Goal: Information Seeking & Learning: Learn about a topic

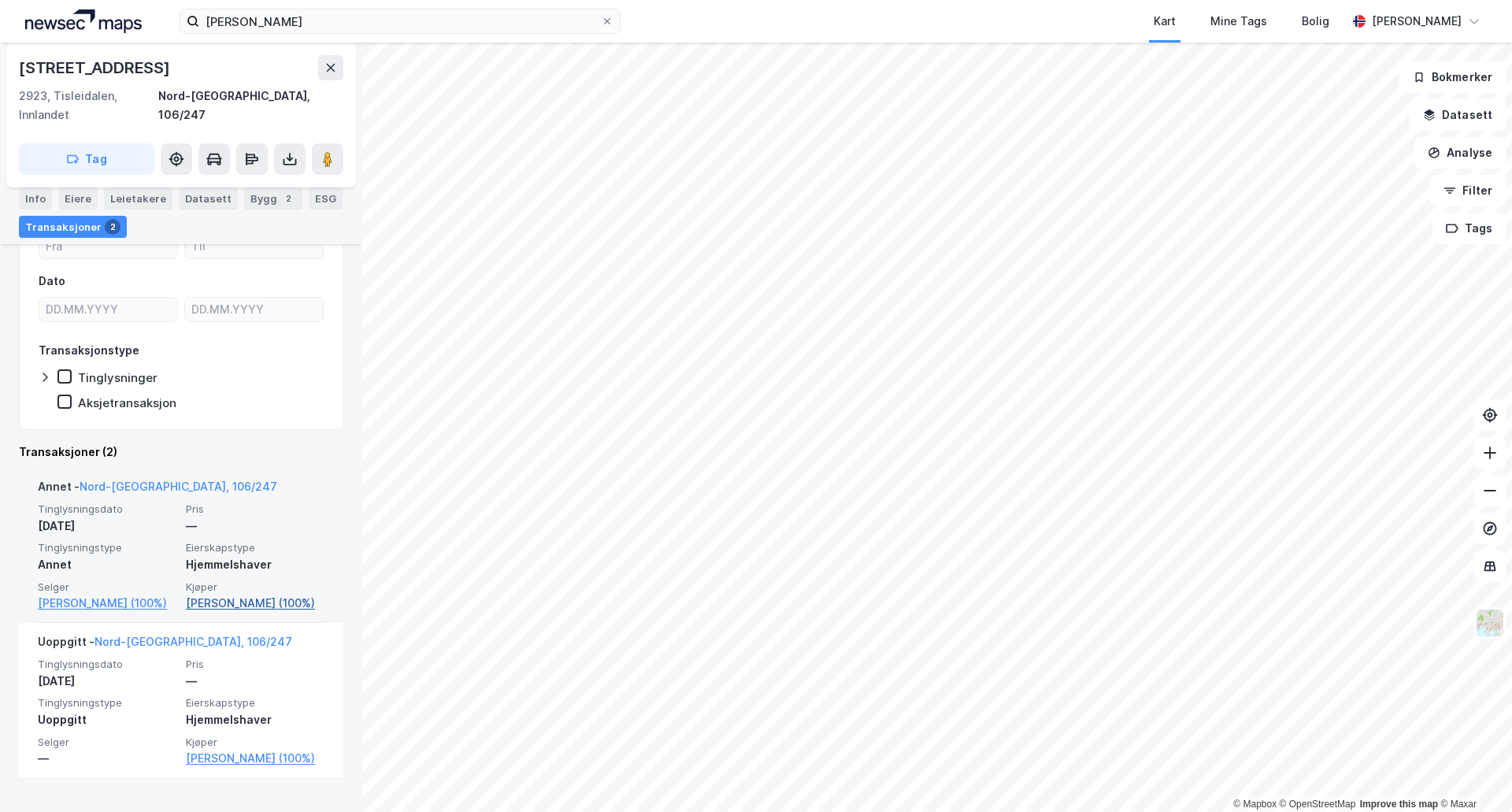
scroll to position [184, 0]
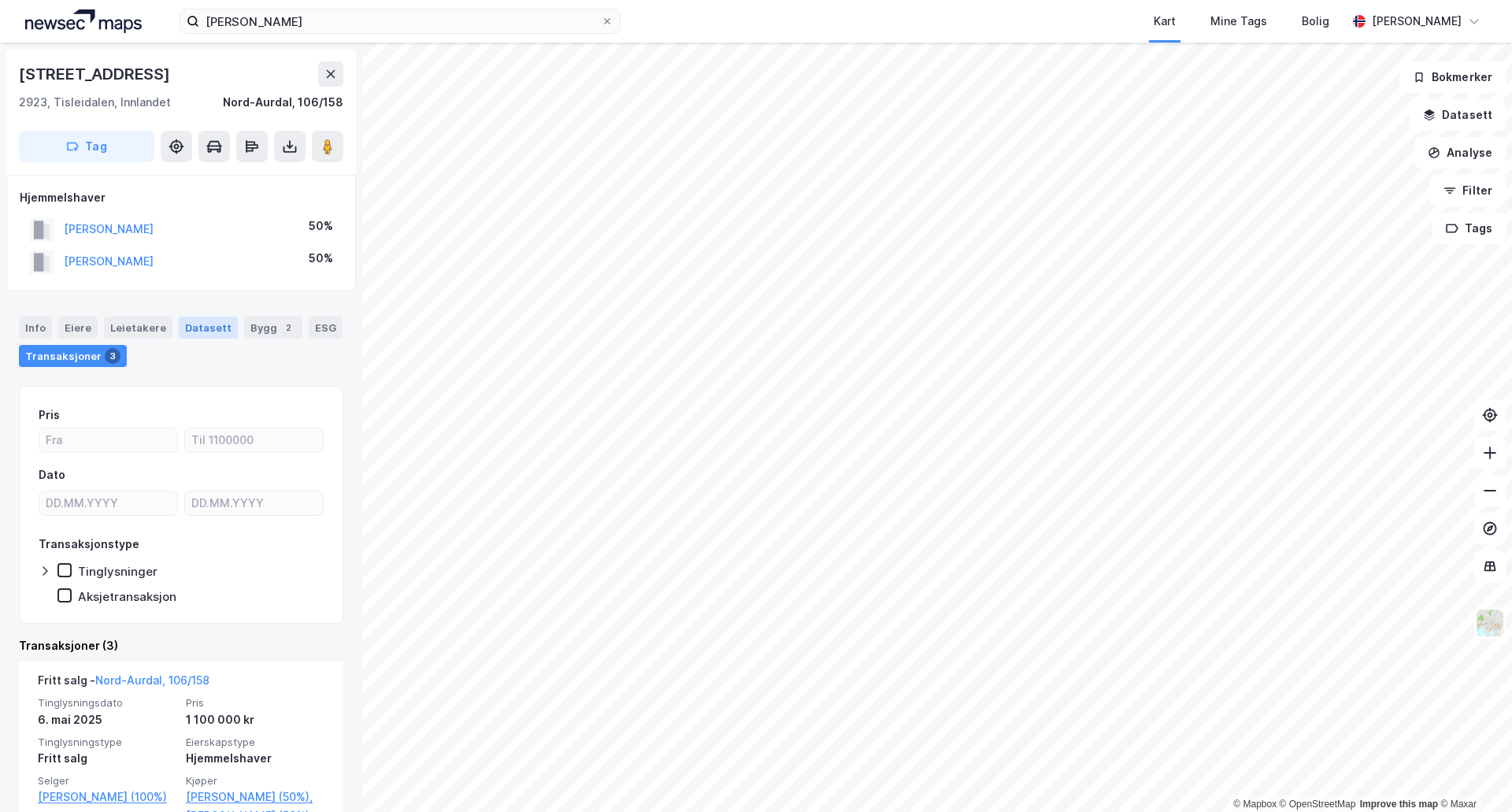
click at [207, 328] on div "Datasett" at bounding box center [207, 327] width 59 height 22
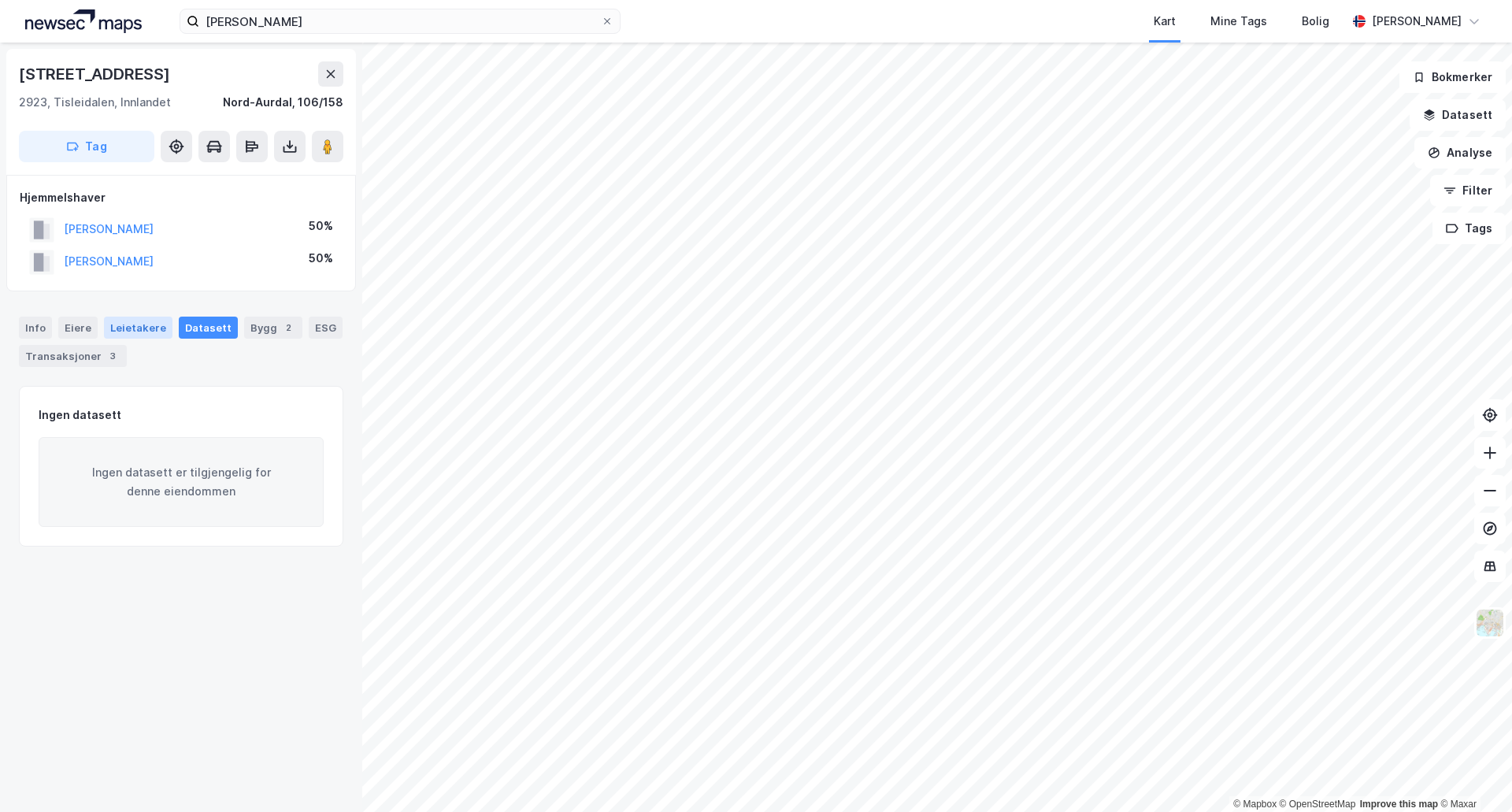
click at [149, 332] on div "Leietakere" at bounding box center [138, 327] width 69 height 22
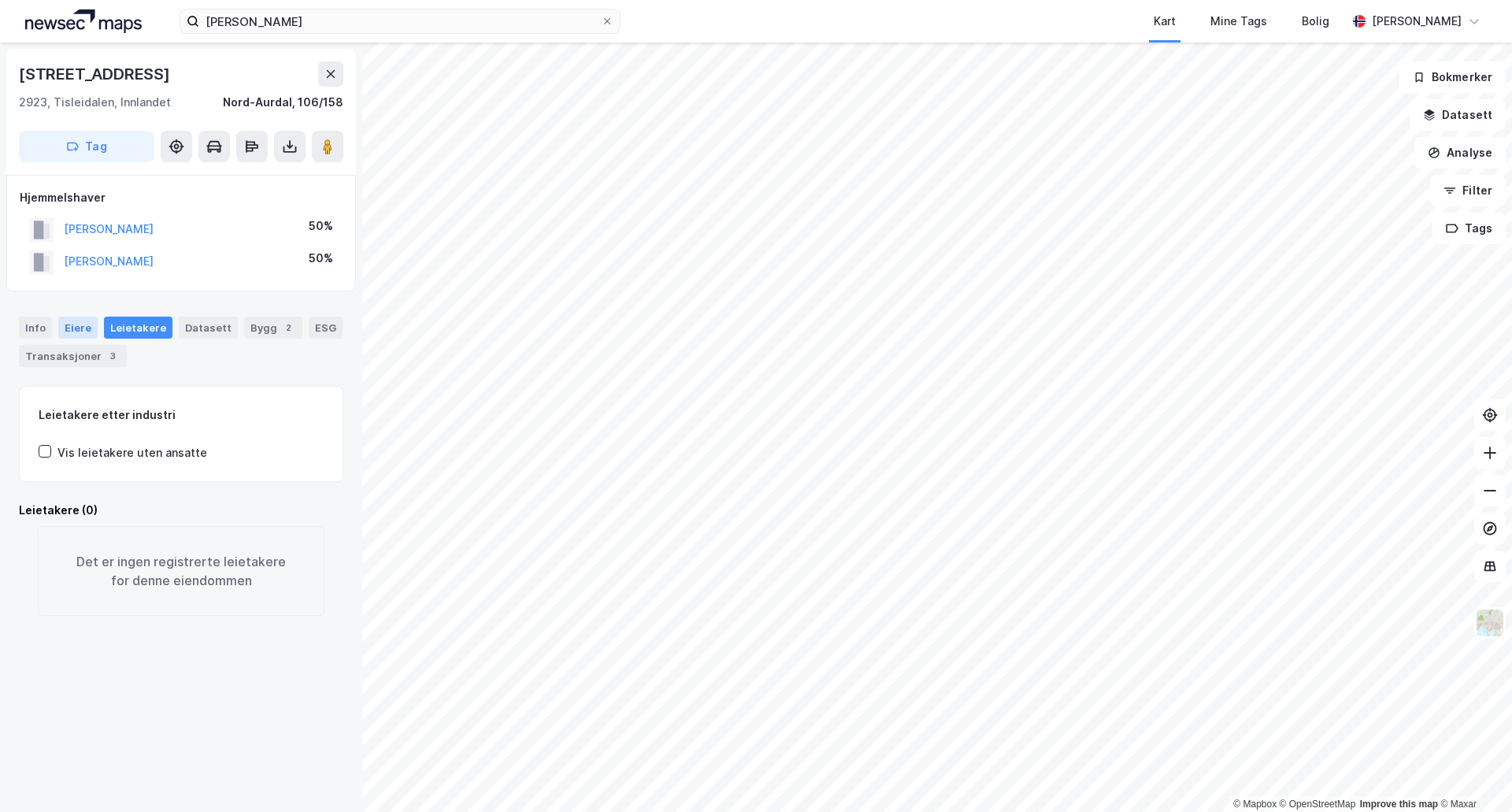
click at [77, 323] on div "Eiere" at bounding box center [78, 327] width 39 height 22
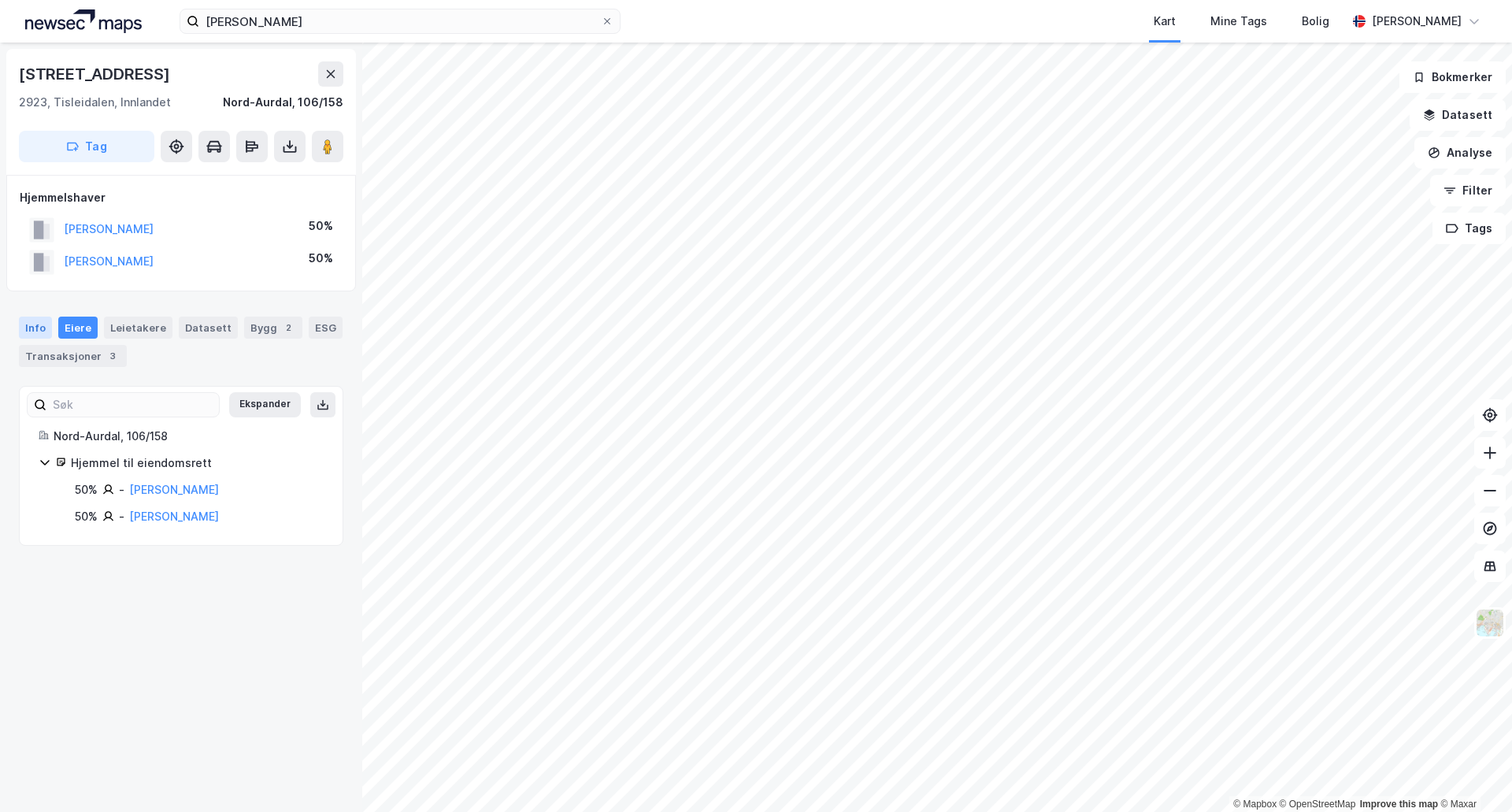
click at [36, 326] on div "Info" at bounding box center [35, 327] width 33 height 22
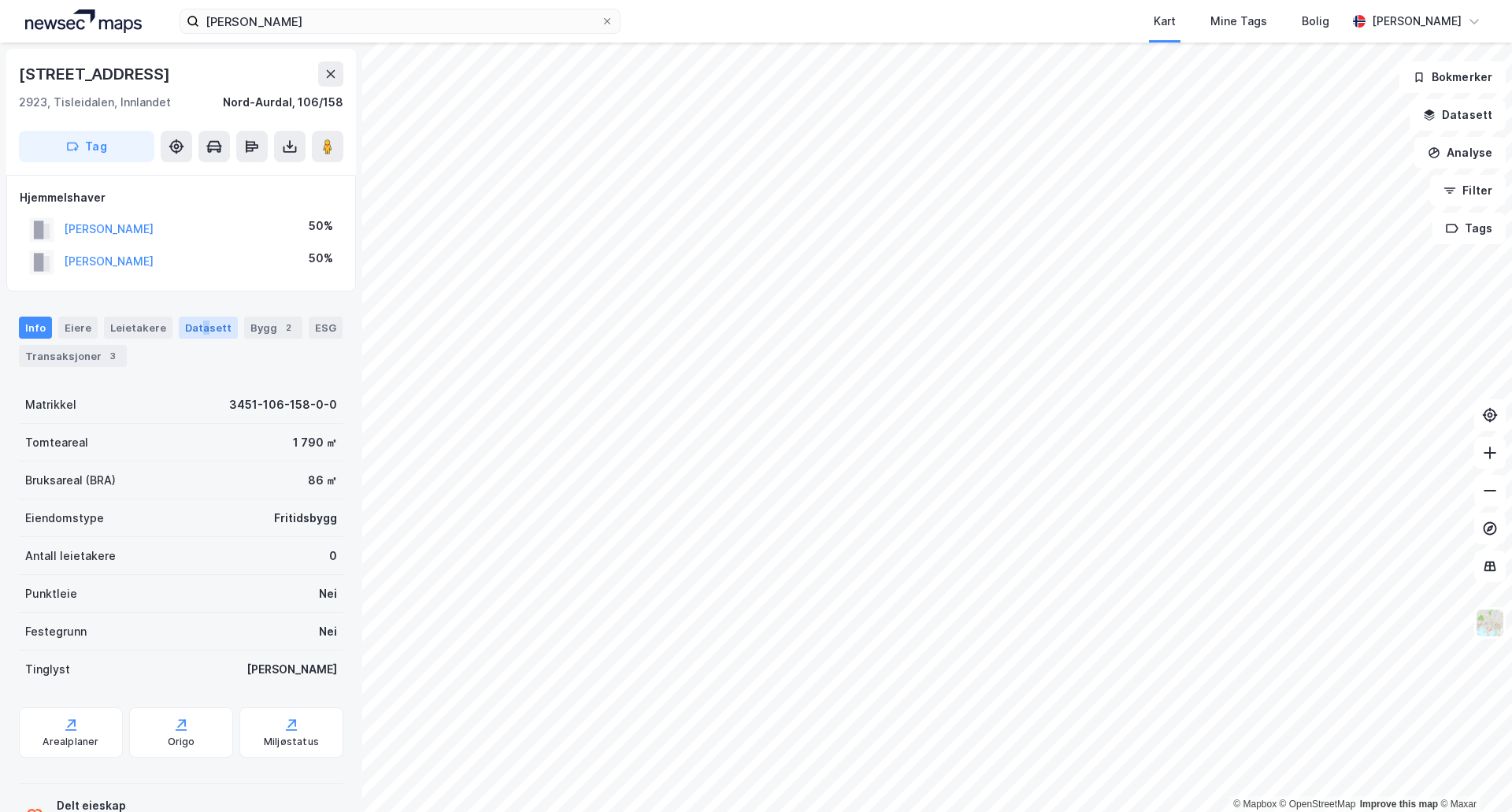
click at [199, 322] on div "Datasett" at bounding box center [207, 327] width 59 height 22
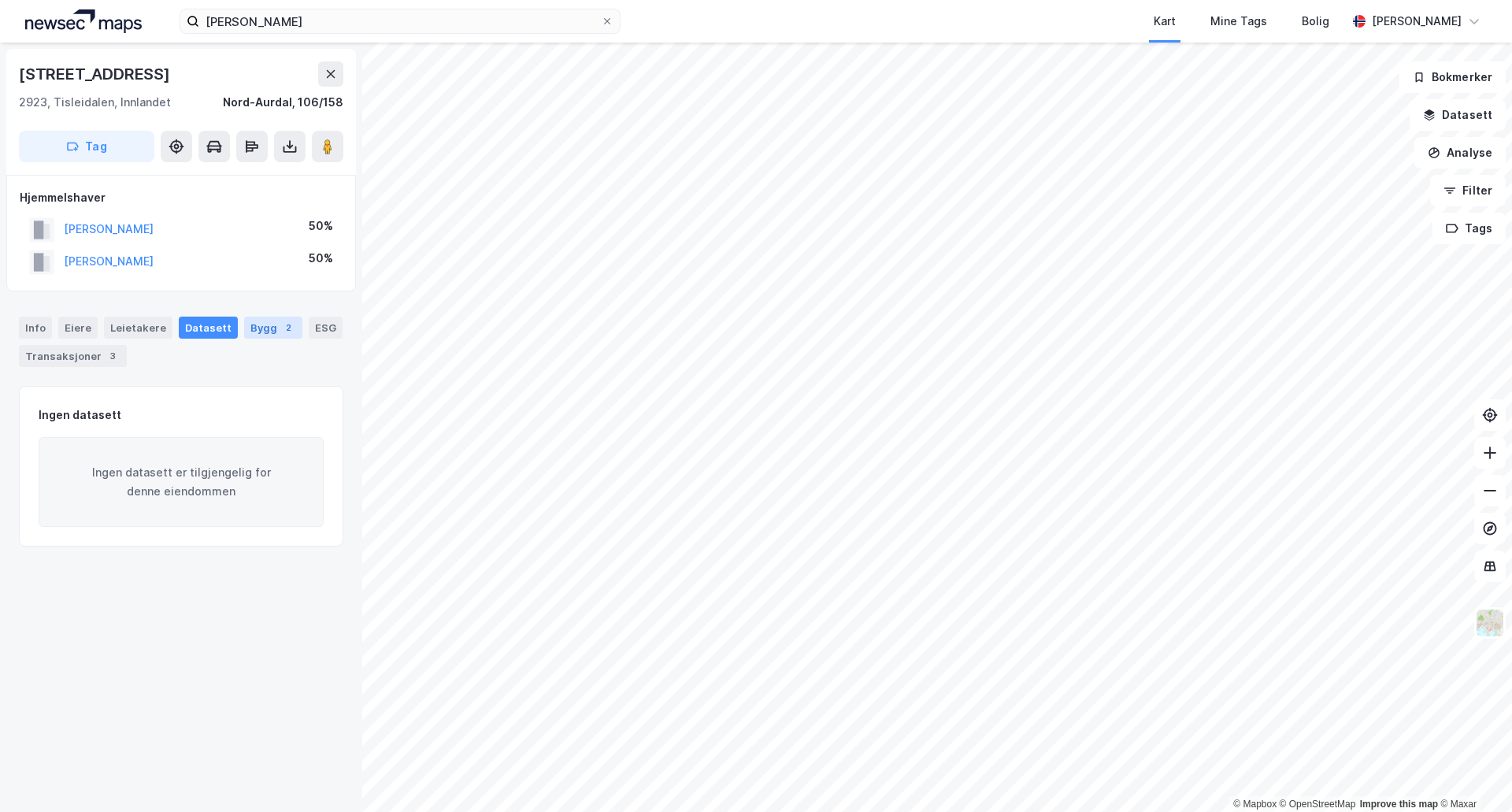
click at [253, 327] on div "Bygg 2" at bounding box center [273, 327] width 59 height 22
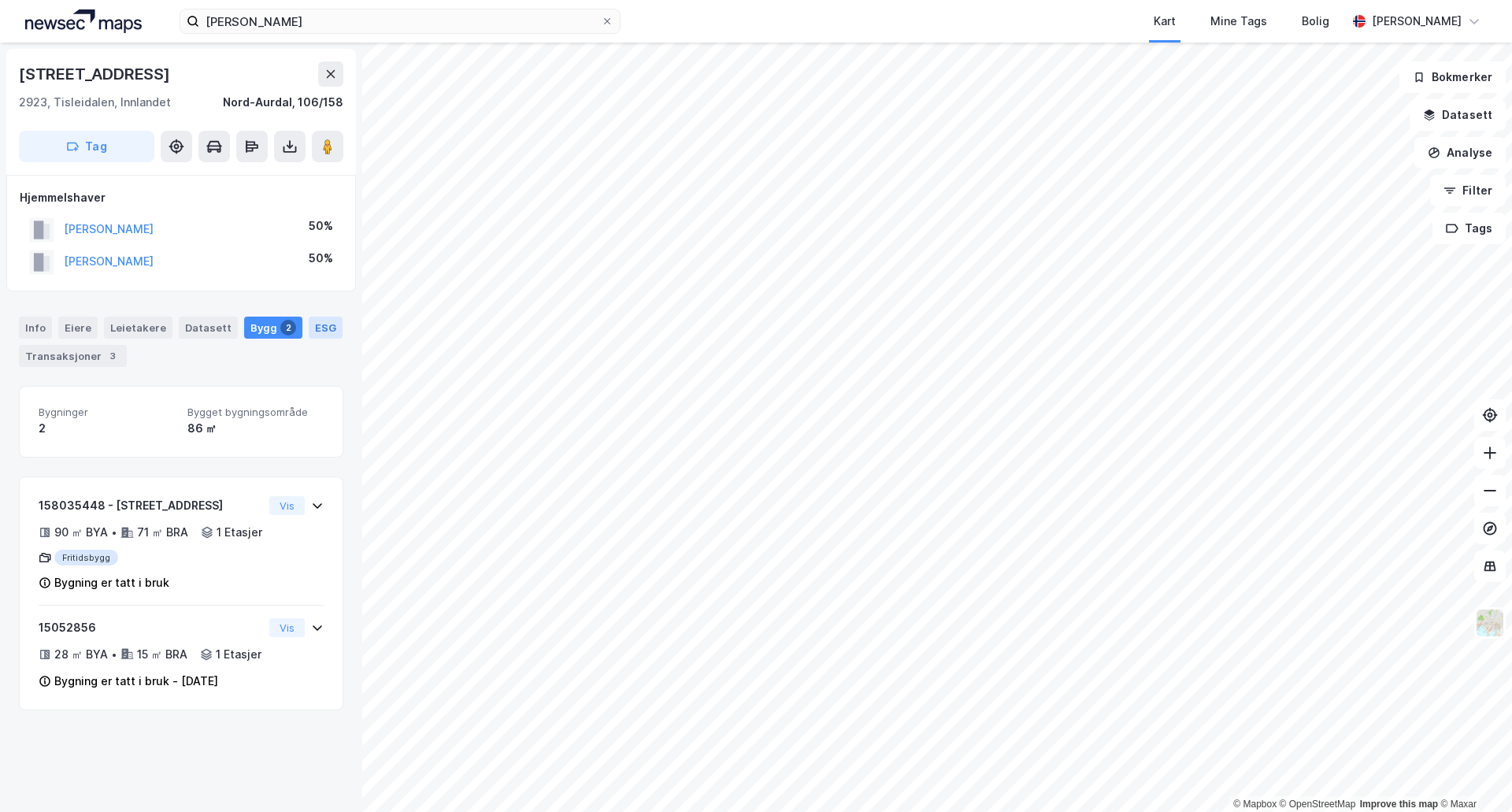
click at [309, 331] on div "ESG" at bounding box center [326, 327] width 34 height 22
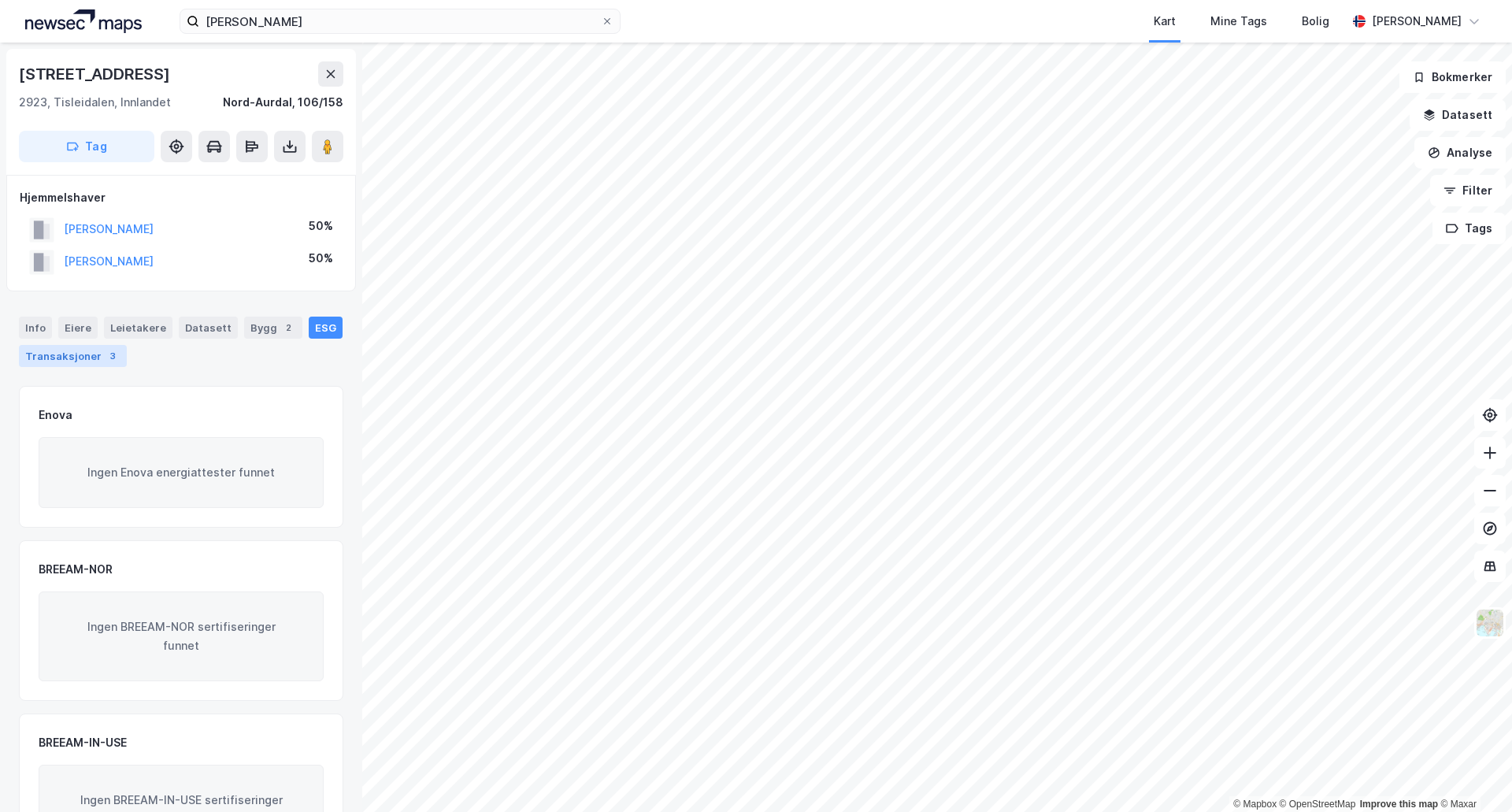
click at [64, 351] on div "Transaksjoner 3" at bounding box center [72, 356] width 108 height 22
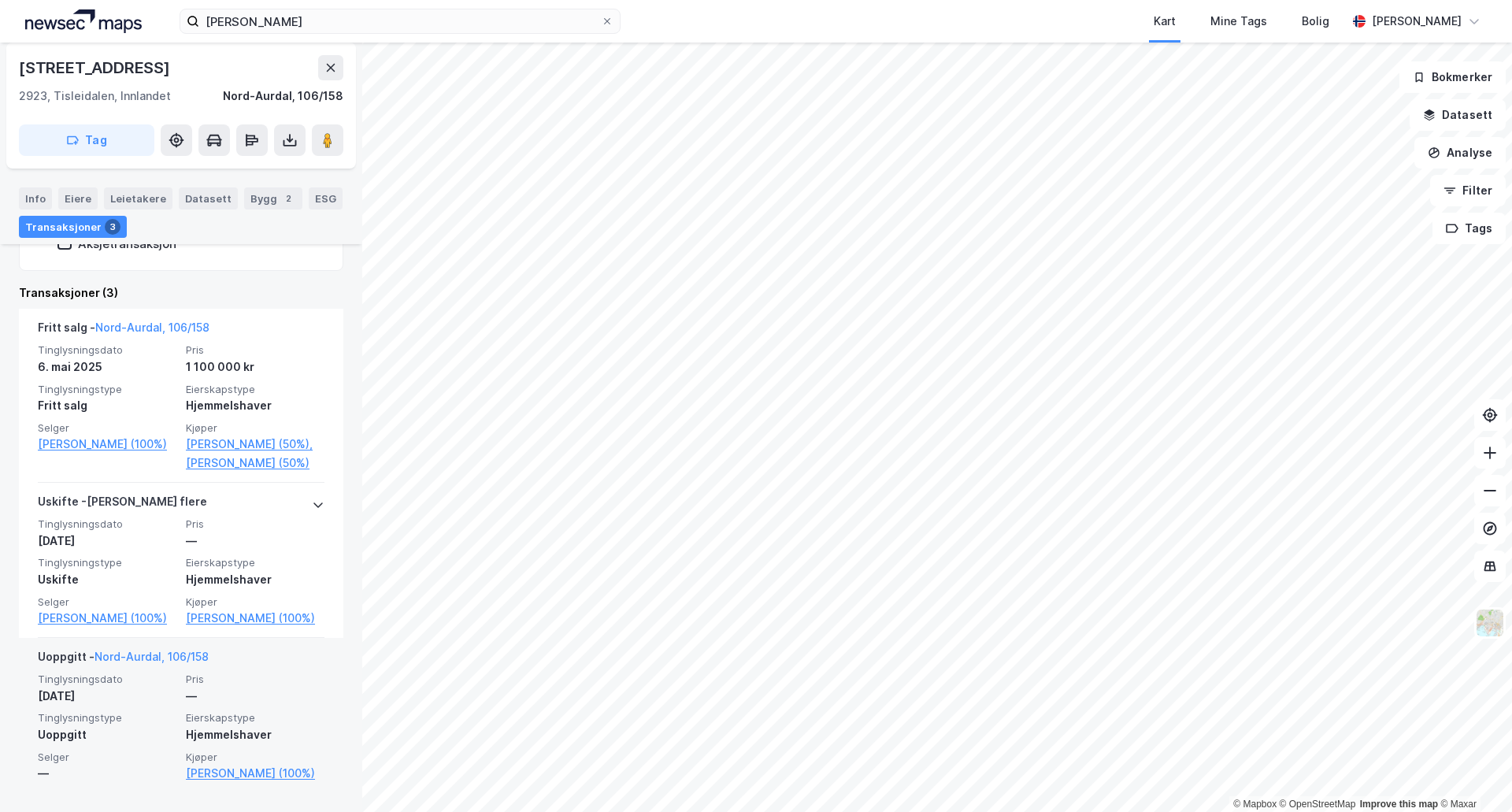
scroll to position [371, 0]
